Goal: Check status

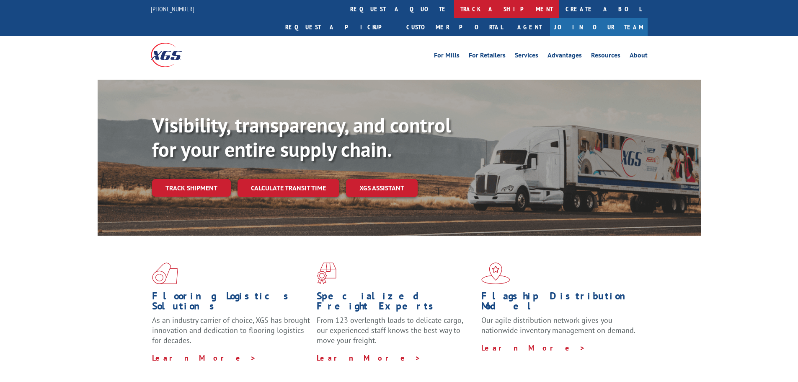
click at [454, 14] on link "track a shipment" at bounding box center [506, 9] width 105 height 18
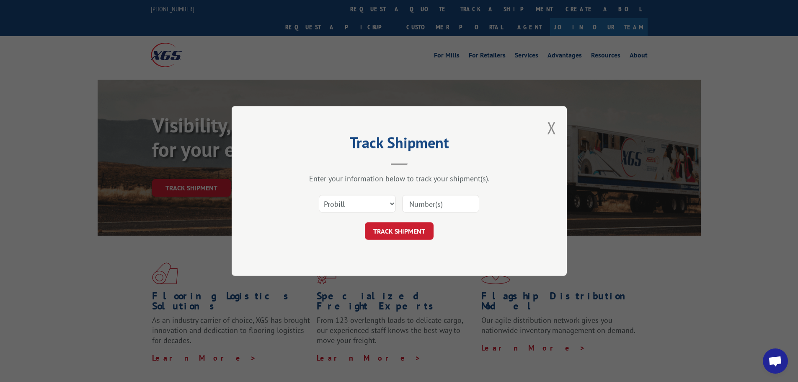
click at [466, 207] on input at bounding box center [440, 204] width 77 height 18
paste input "6100047700"
type input "6100047700"
click at [370, 209] on select "Select category... Probill BOL PO" at bounding box center [357, 204] width 77 height 18
select select "bol"
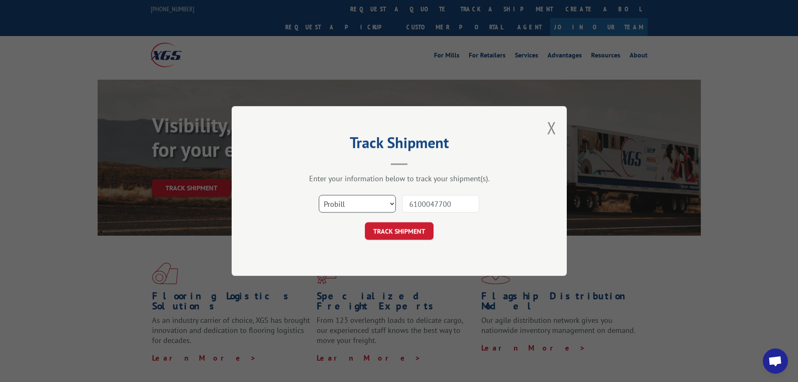
click at [319, 195] on select "Select category... Probill BOL PO" at bounding box center [357, 204] width 77 height 18
click at [416, 235] on button "TRACK SHIPMENT" at bounding box center [399, 231] width 69 height 18
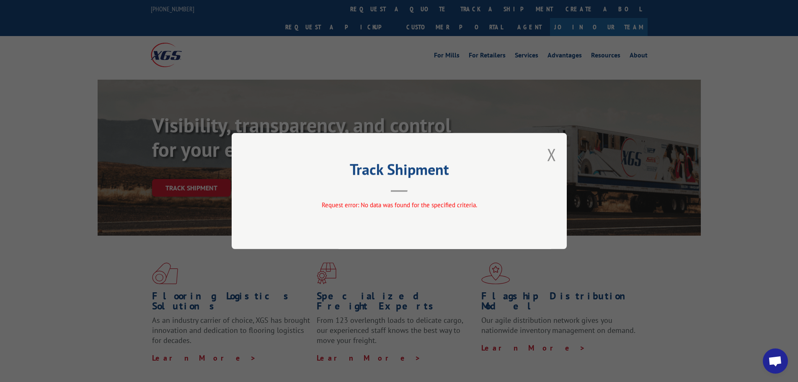
click at [165, 231] on div "Track Shipment Request error: No data was found for the specified criteria." at bounding box center [399, 191] width 798 height 382
click at [554, 153] on button "Close modal" at bounding box center [551, 154] width 9 height 22
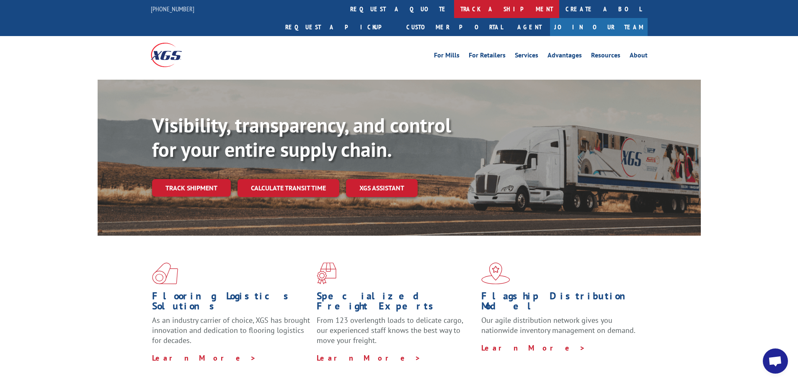
click at [454, 10] on link "track a shipment" at bounding box center [506, 9] width 105 height 18
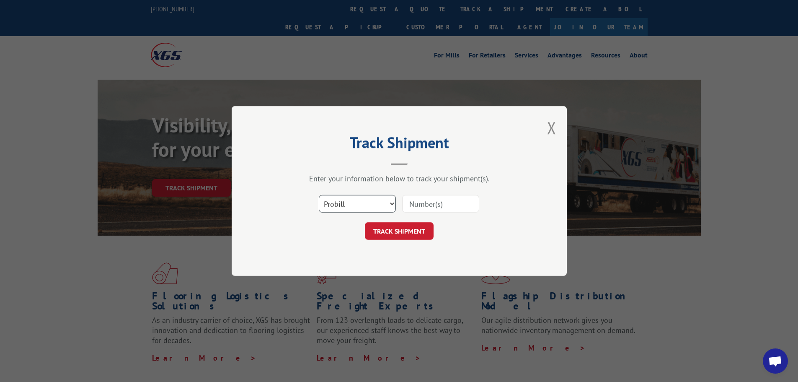
click at [374, 199] on select "Select category... Probill BOL PO" at bounding box center [357, 204] width 77 height 18
click at [697, 112] on div "Track Shipment Enter your information below to track your shipment(s). Select c…" at bounding box center [399, 191] width 798 height 382
